Goal: Transaction & Acquisition: Book appointment/travel/reservation

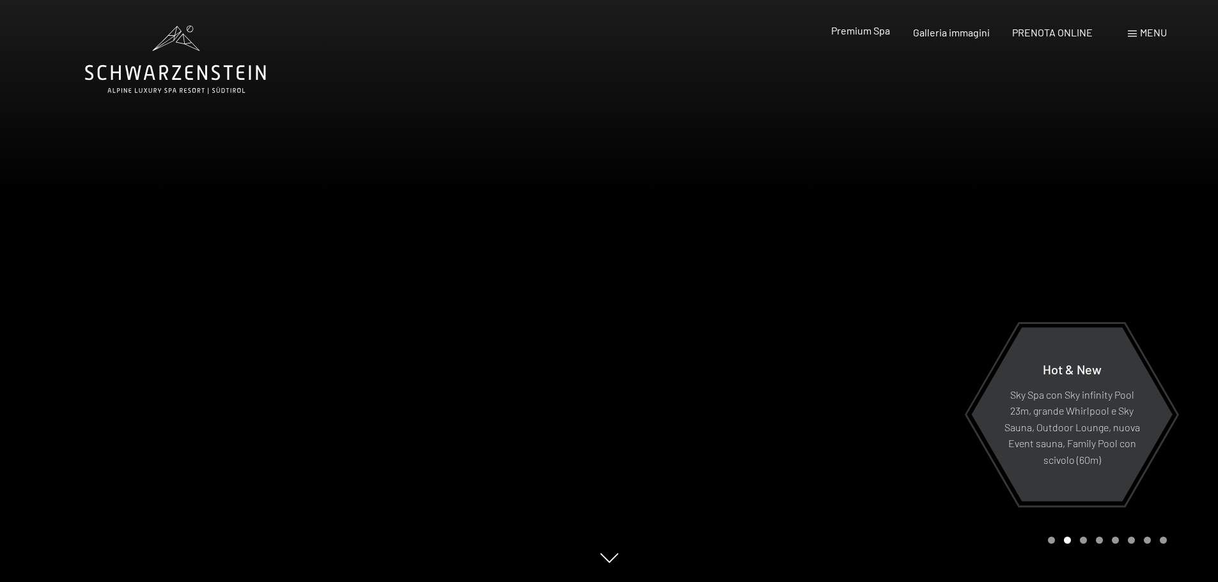
click at [887, 31] on span "Premium Spa" at bounding box center [860, 30] width 59 height 12
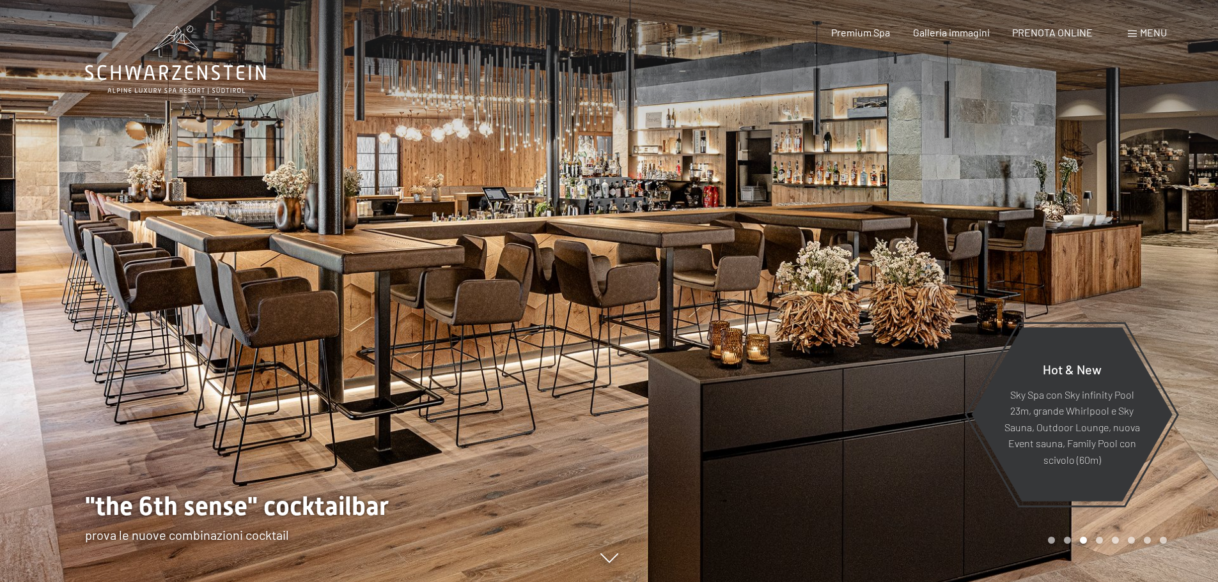
click at [25, 316] on div at bounding box center [304, 291] width 609 height 582
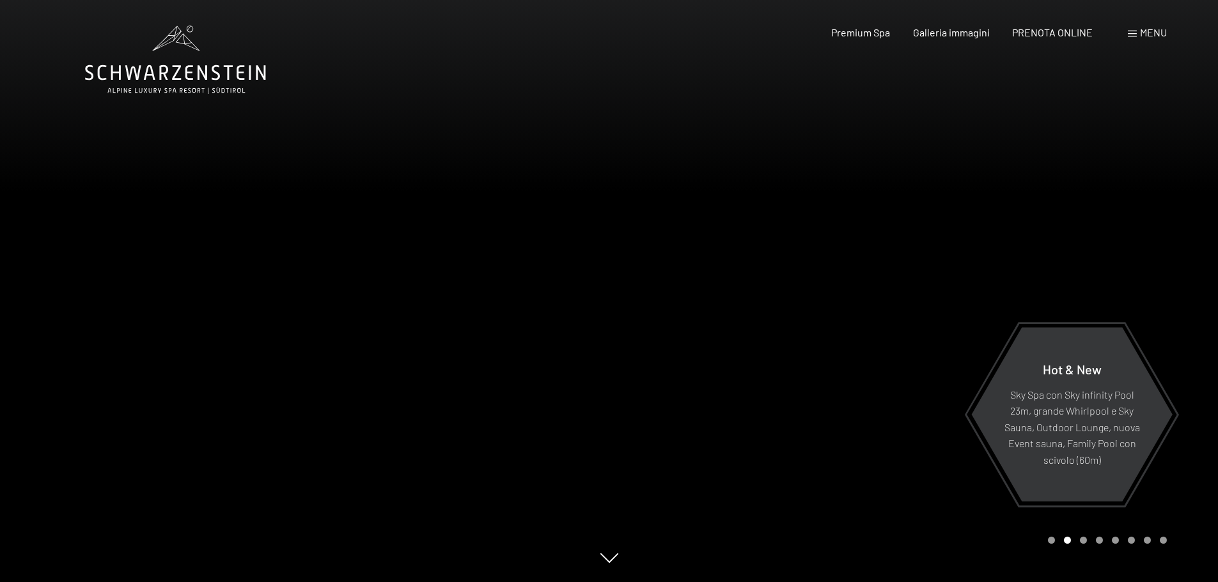
click at [35, 311] on div at bounding box center [304, 291] width 609 height 582
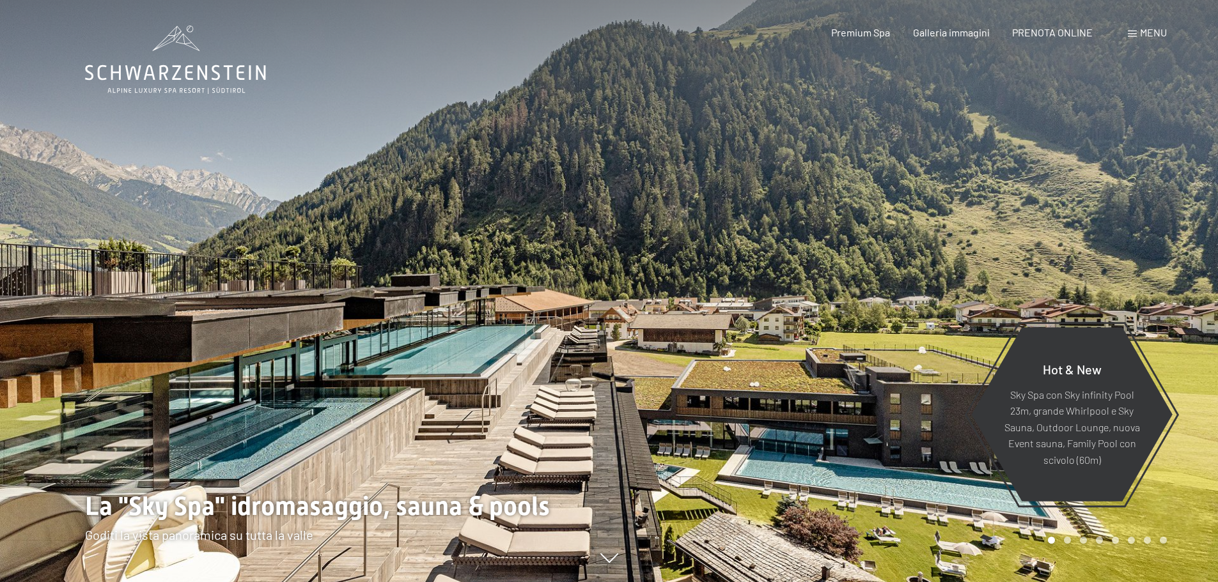
click at [35, 311] on div at bounding box center [304, 291] width 609 height 582
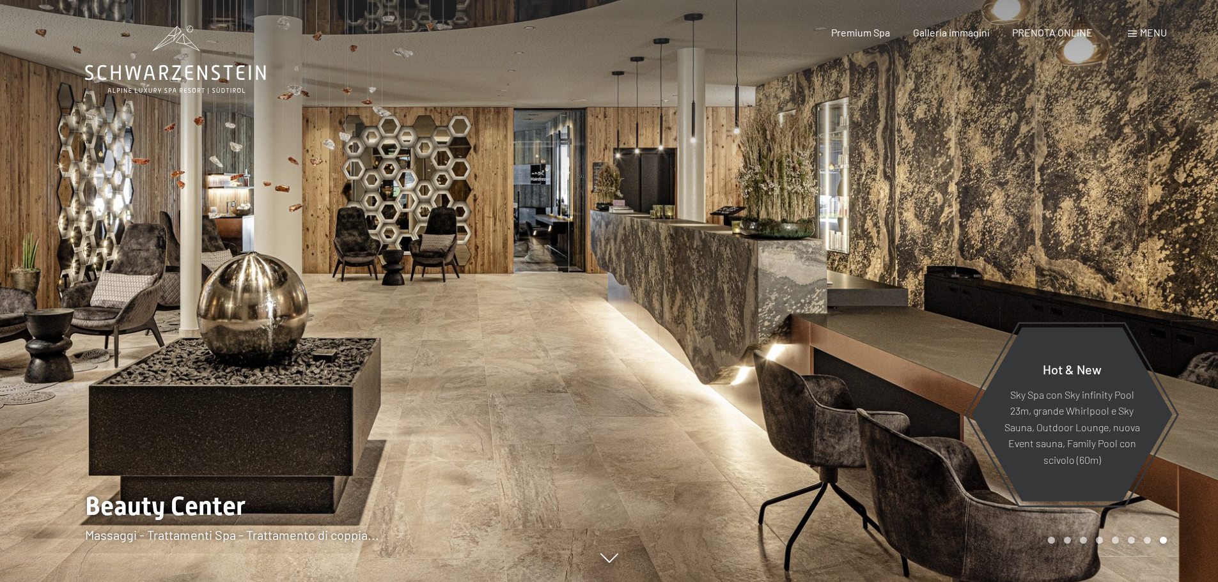
click at [35, 311] on div at bounding box center [304, 291] width 609 height 582
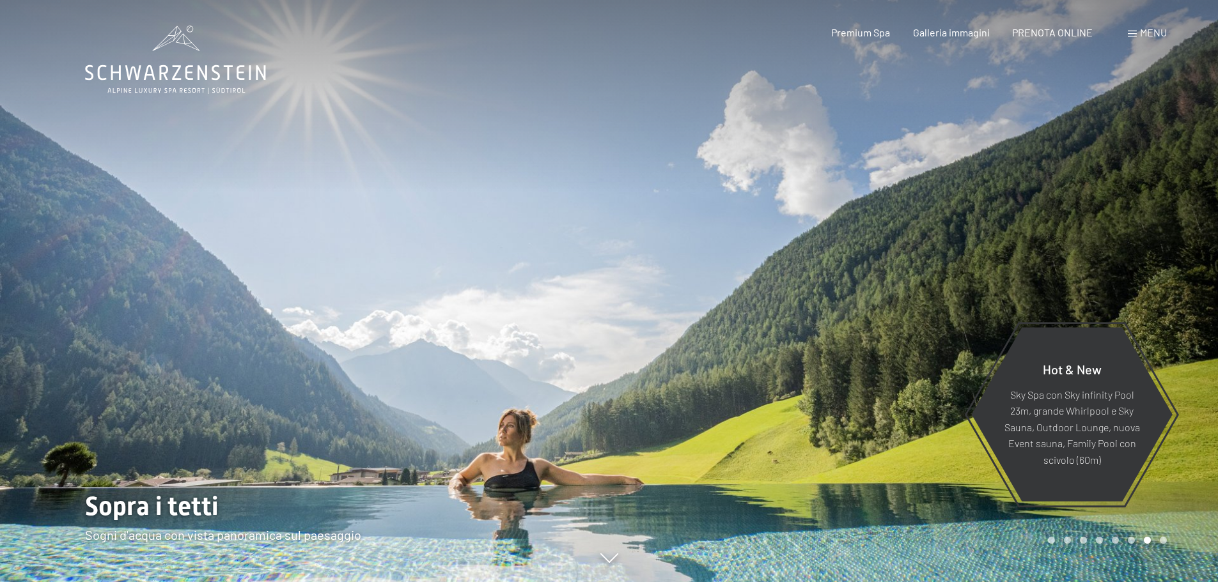
click at [35, 311] on div at bounding box center [304, 291] width 609 height 582
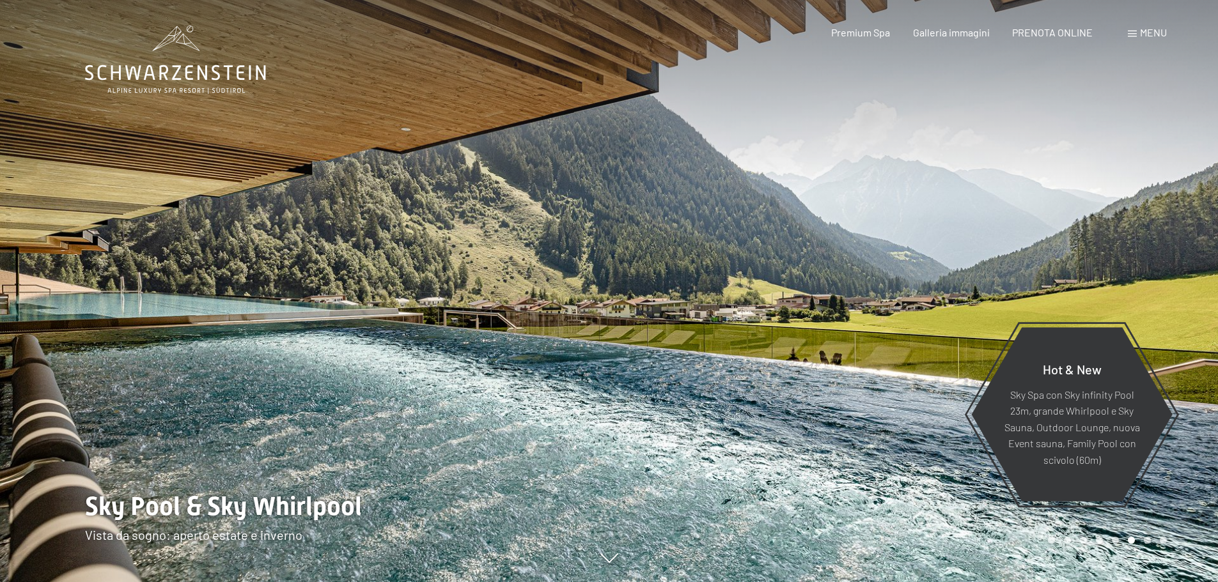
click at [35, 311] on div at bounding box center [304, 291] width 609 height 582
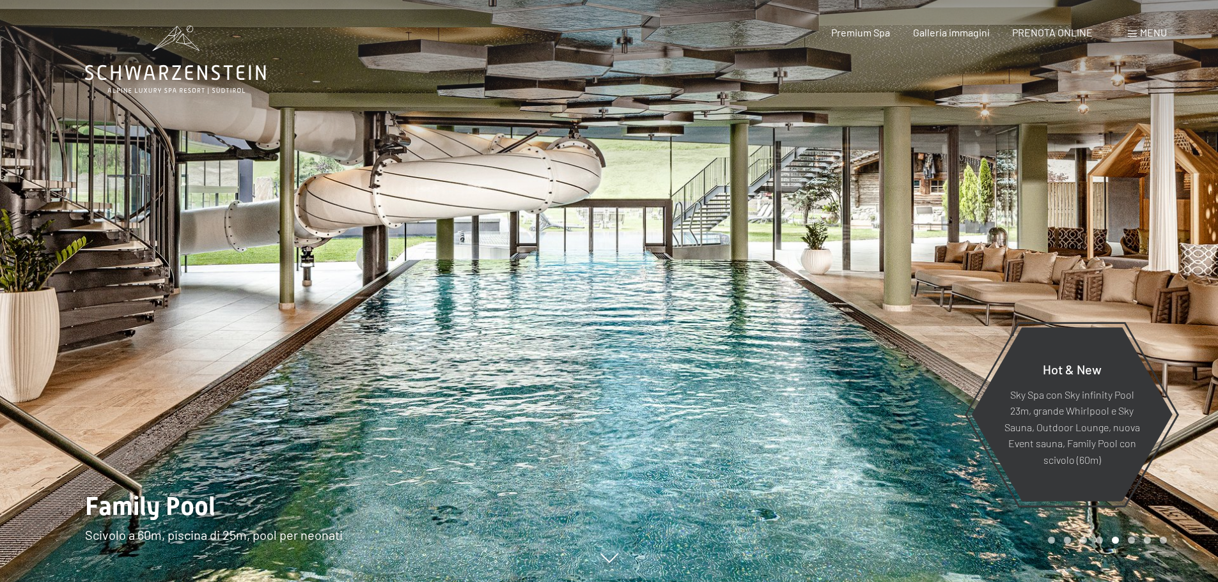
click at [35, 311] on div at bounding box center [304, 291] width 609 height 582
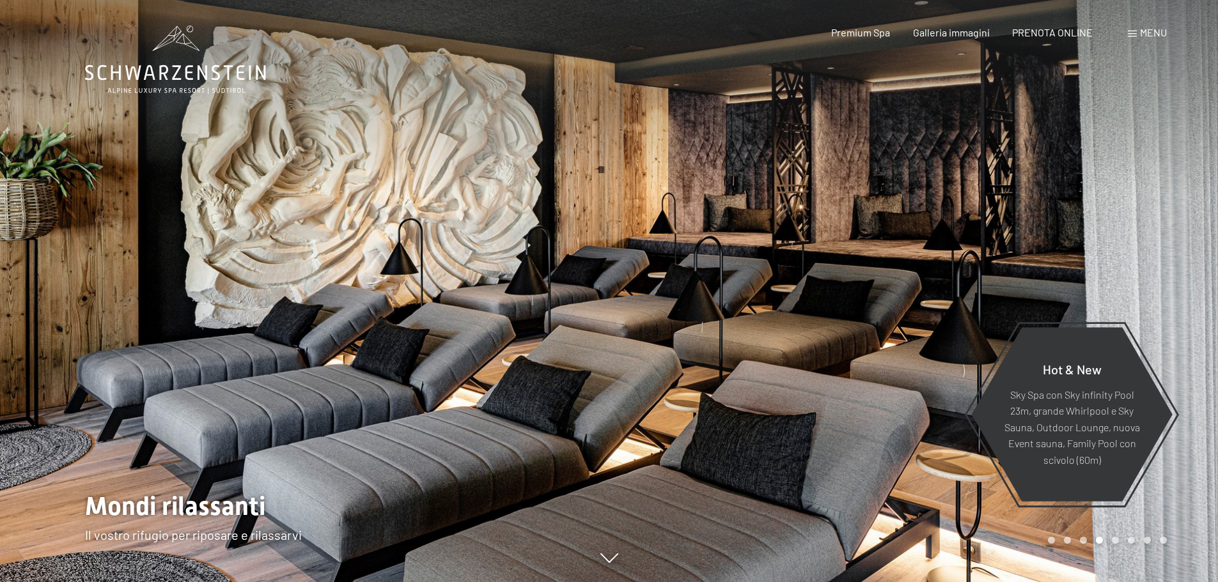
click at [35, 311] on div at bounding box center [304, 291] width 609 height 582
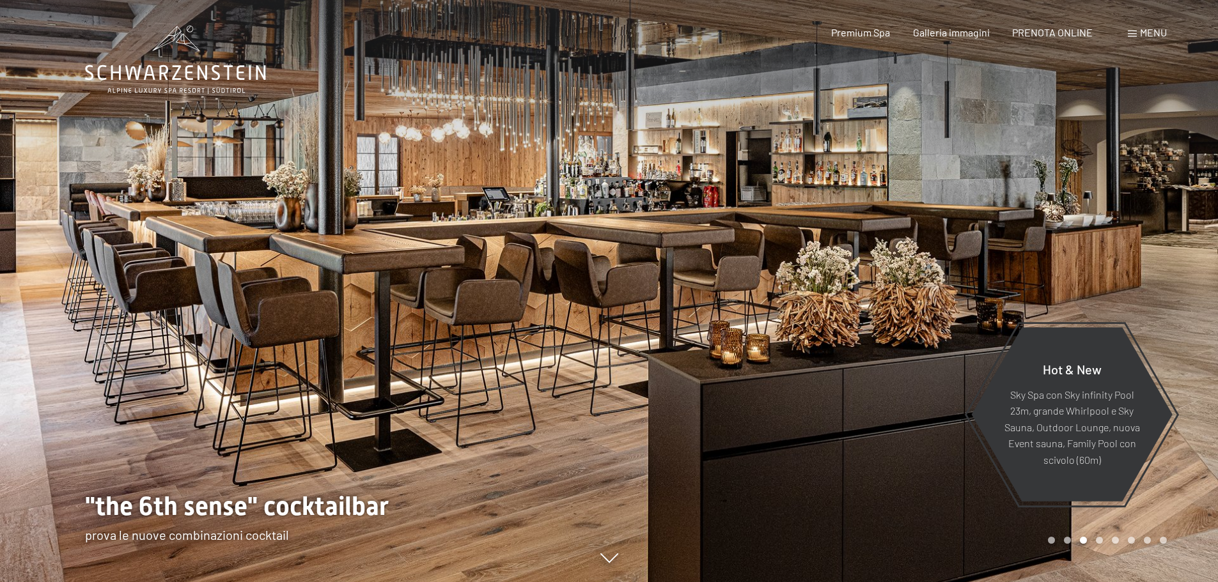
click at [35, 311] on div at bounding box center [304, 291] width 609 height 582
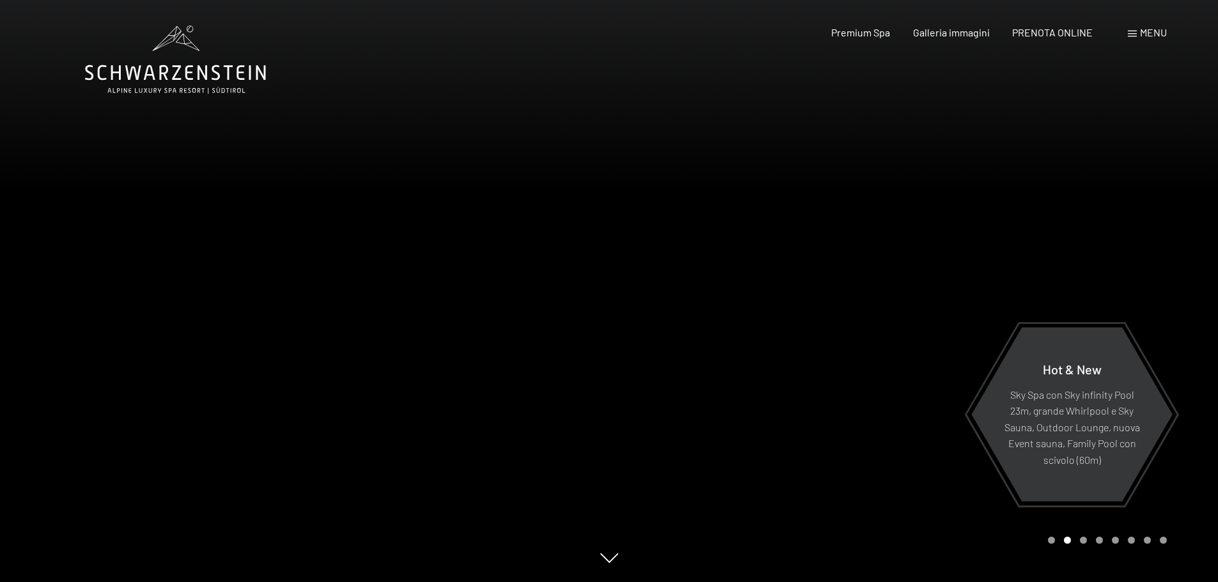
click at [50, 327] on div at bounding box center [304, 291] width 609 height 582
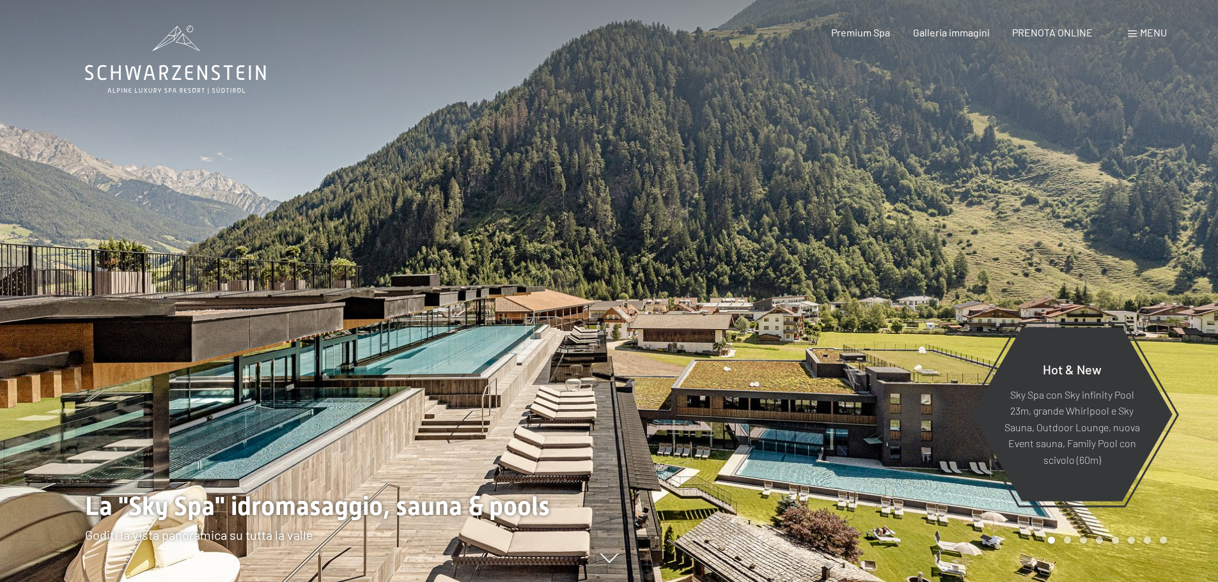
click at [50, 326] on div at bounding box center [304, 291] width 609 height 582
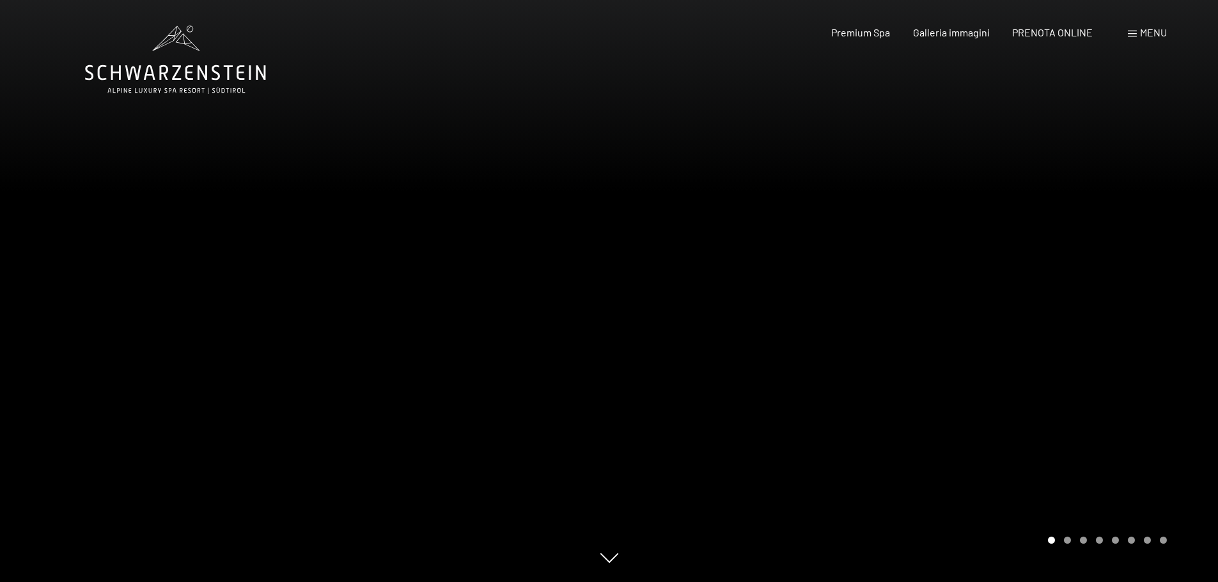
click at [1147, 31] on span "Menu" at bounding box center [1153, 32] width 27 height 12
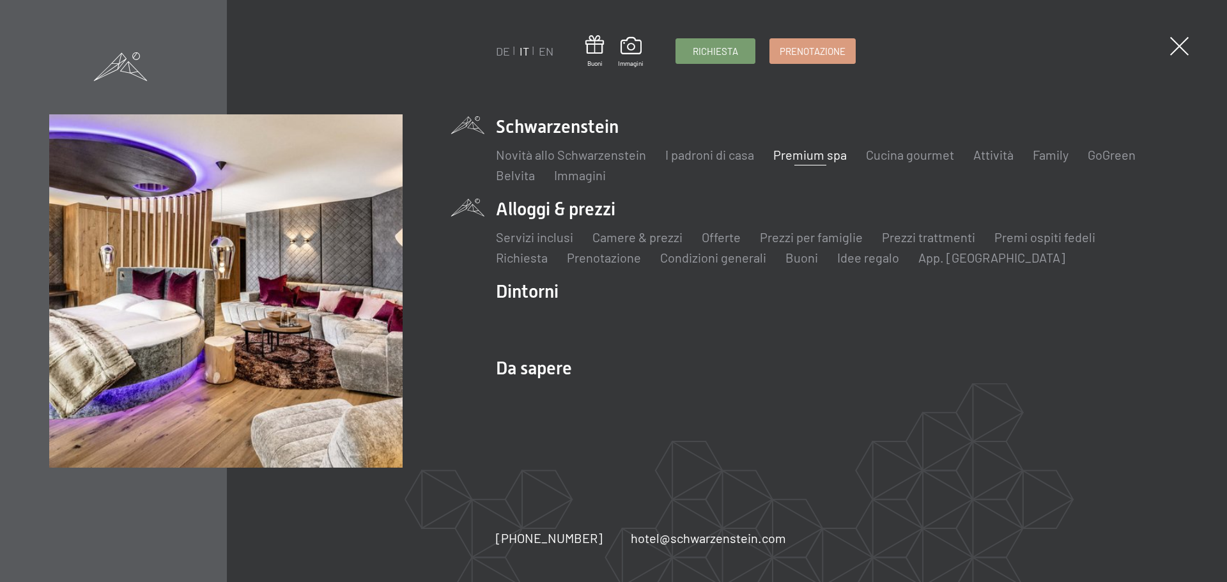
click at [579, 209] on li "Alloggi & prezzi Servizi inclusi Camere & prezzi Lista Offerte Lista Prezzi per…" at bounding box center [837, 232] width 682 height 70
click at [720, 238] on link "Offerte" at bounding box center [721, 236] width 39 height 15
